Goal: Task Accomplishment & Management: Complete application form

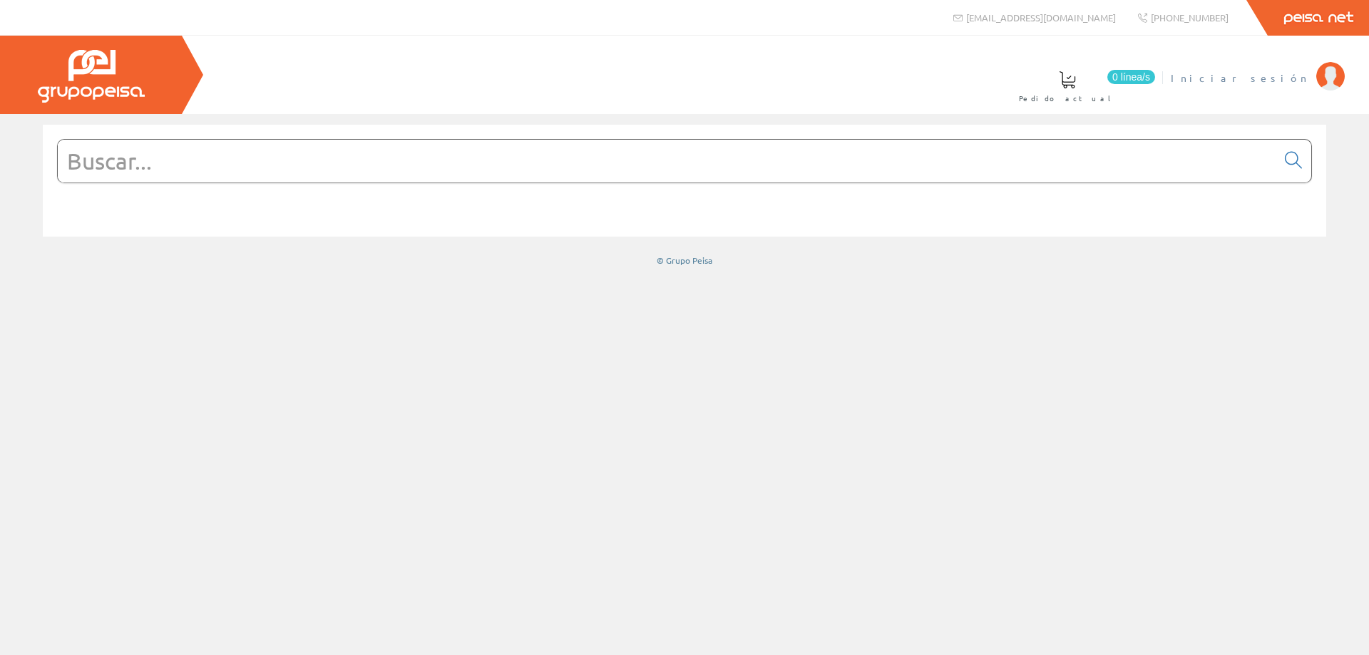
click at [1291, 83] on span "Iniciar sesión" at bounding box center [1240, 78] width 138 height 14
